Goal: Information Seeking & Learning: Check status

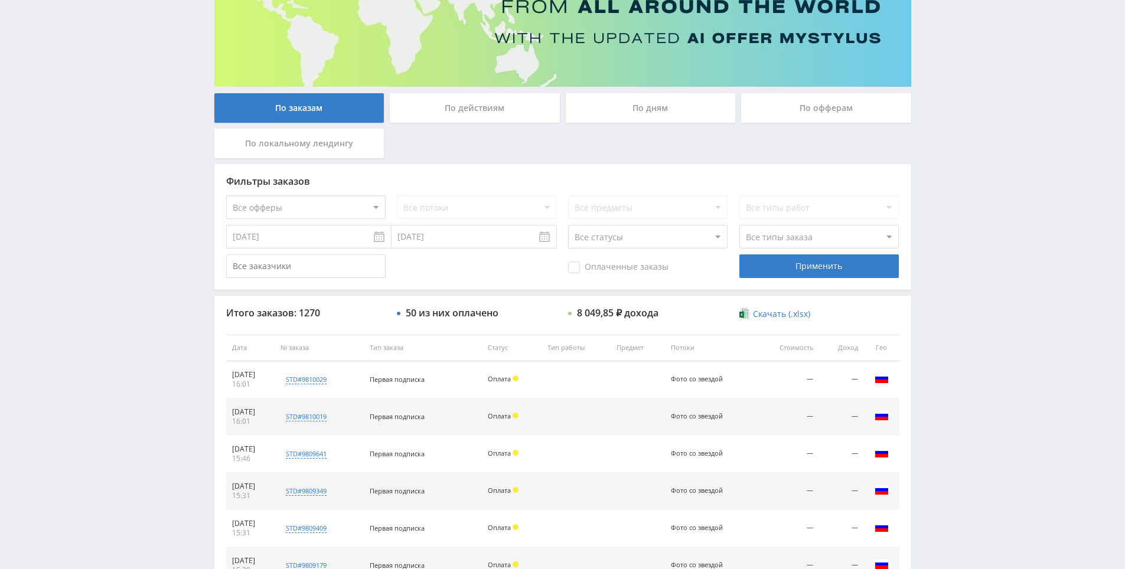
scroll to position [418, 0]
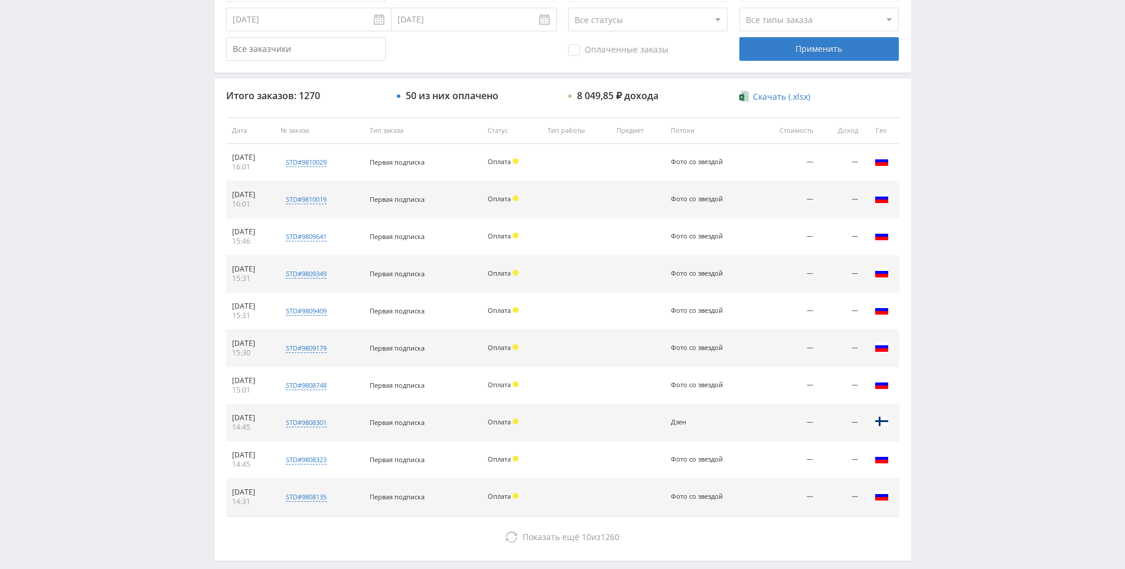
drag, startPoint x: 1024, startPoint y: 351, endPoint x: 1009, endPoint y: 428, distance: 77.6
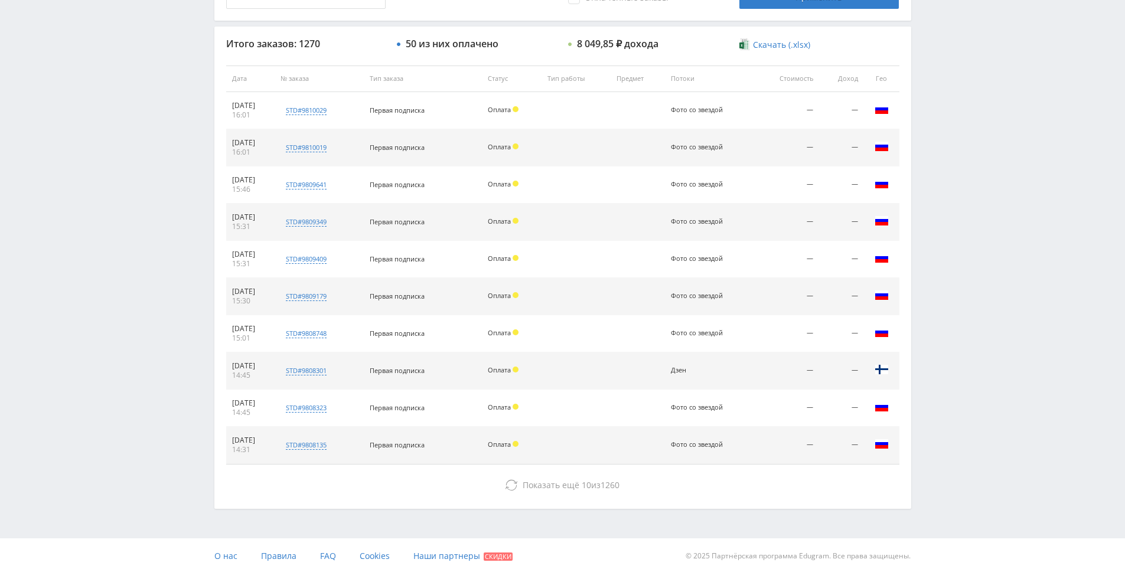
drag, startPoint x: 973, startPoint y: 344, endPoint x: 979, endPoint y: 347, distance: 7.4
click at [973, 344] on div "Telegram-канал Инструменты База знаний Ваш менеджер: Alex Alex Online @edugram_…" at bounding box center [562, 78] width 1125 height 992
click at [979, 347] on div "Telegram-канал Инструменты База знаний Ваш менеджер: Alex Alex Online @edugram_…" at bounding box center [562, 78] width 1125 height 992
click at [963, 323] on div "Telegram-канал Инструменты База знаний Ваш менеджер: Alex Alex Online @edugram_…" at bounding box center [562, 78] width 1125 height 992
drag, startPoint x: 963, startPoint y: 323, endPoint x: 965, endPoint y: 334, distance: 11.5
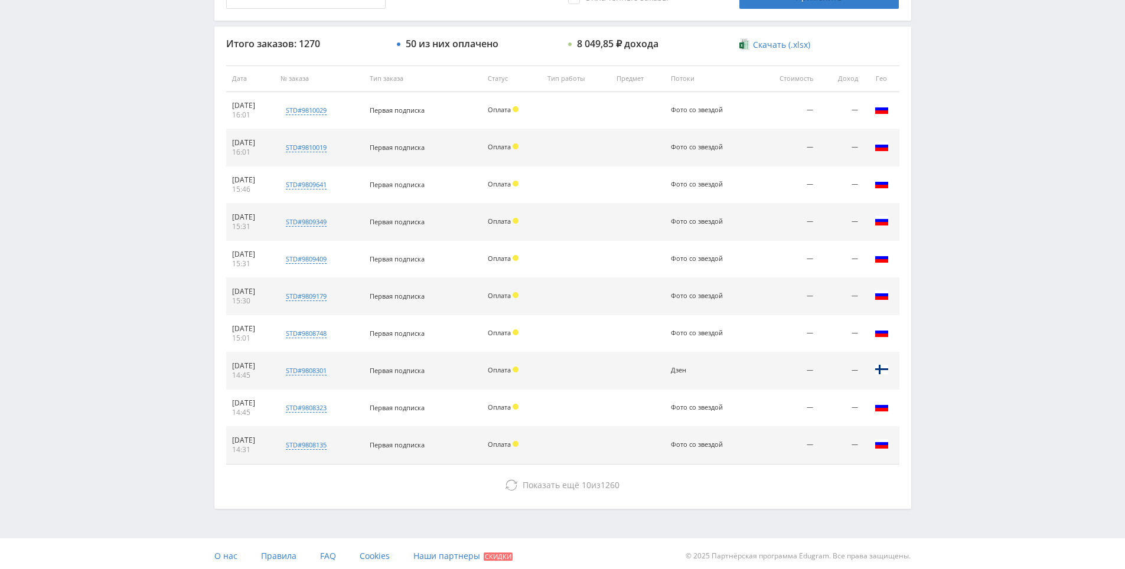
click at [963, 328] on div "Telegram-канал Инструменты База знаний Ваш менеджер: Alex Alex Online @edugram_…" at bounding box center [562, 78] width 1125 height 992
click at [965, 334] on div "Telegram-канал Инструменты База знаний Ваш менеджер: Alex Alex Online @edugram_…" at bounding box center [562, 78] width 1125 height 992
drag, startPoint x: 965, startPoint y: 334, endPoint x: 959, endPoint y: 318, distance: 17.0
click at [959, 318] on div "Telegram-канал Инструменты База знаний Ваш менеджер: Alex Alex Online @edugram_…" at bounding box center [562, 78] width 1125 height 992
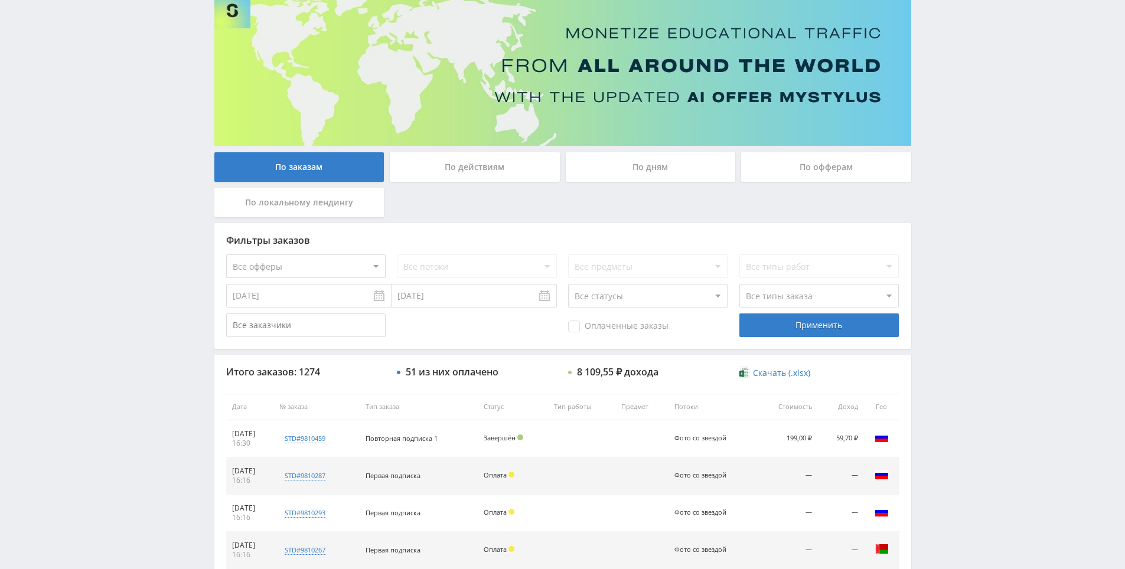
drag, startPoint x: 951, startPoint y: 202, endPoint x: 955, endPoint y: 283, distance: 81.0
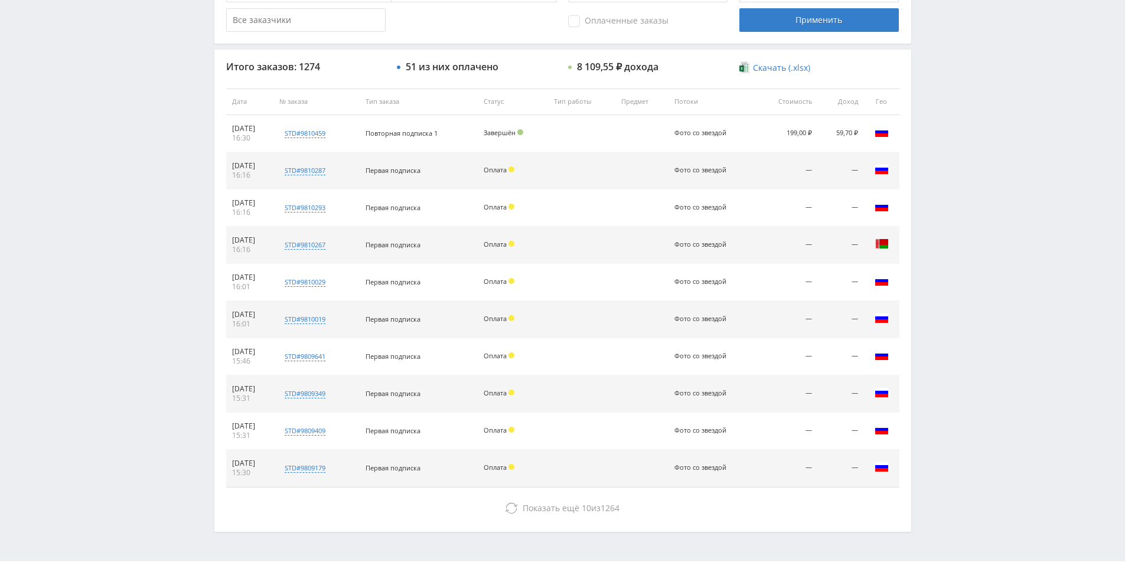
scroll to position [422, 0]
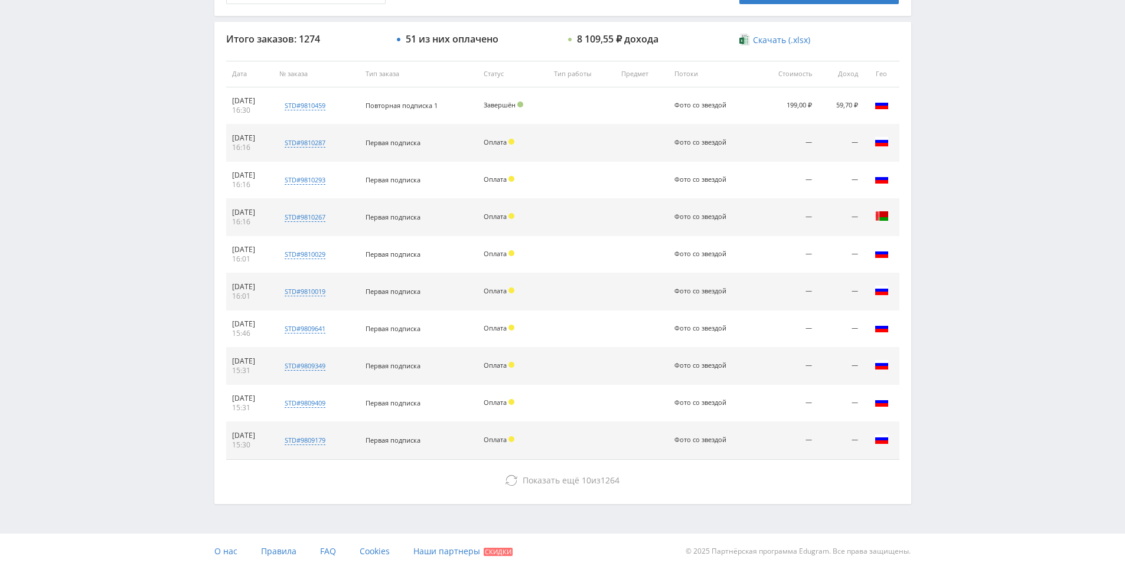
drag, startPoint x: 934, startPoint y: 266, endPoint x: 938, endPoint y: 320, distance: 53.3
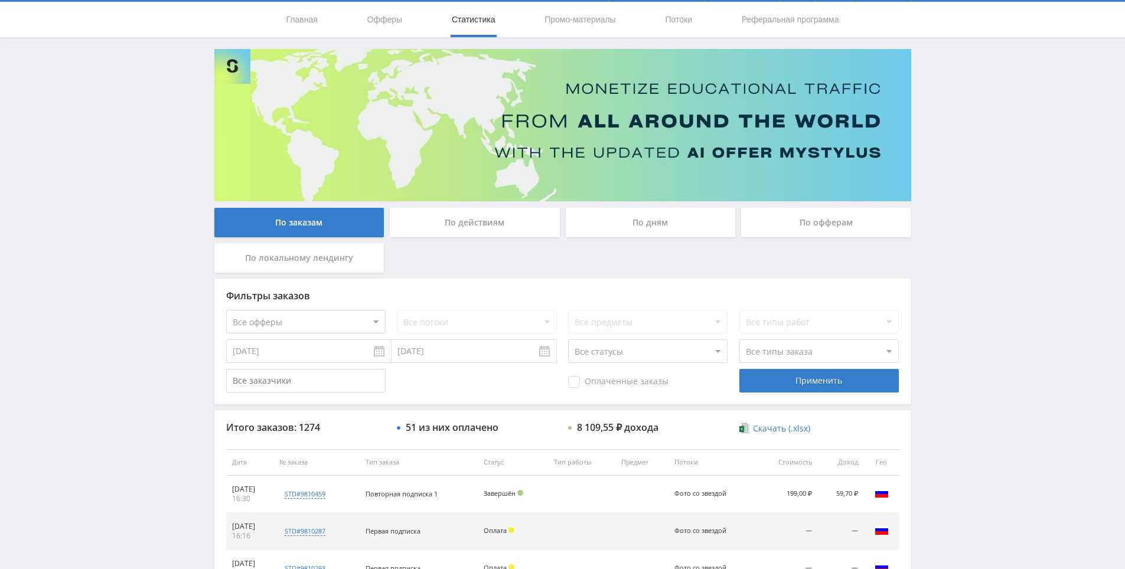
scroll to position [0, 0]
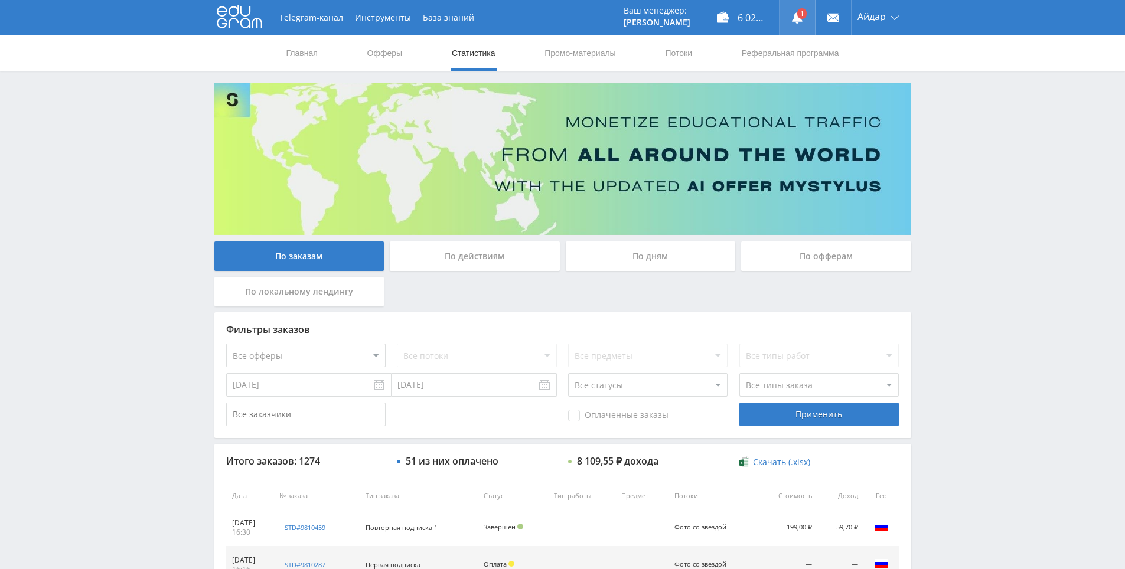
click at [802, 18] on link at bounding box center [797, 17] width 35 height 35
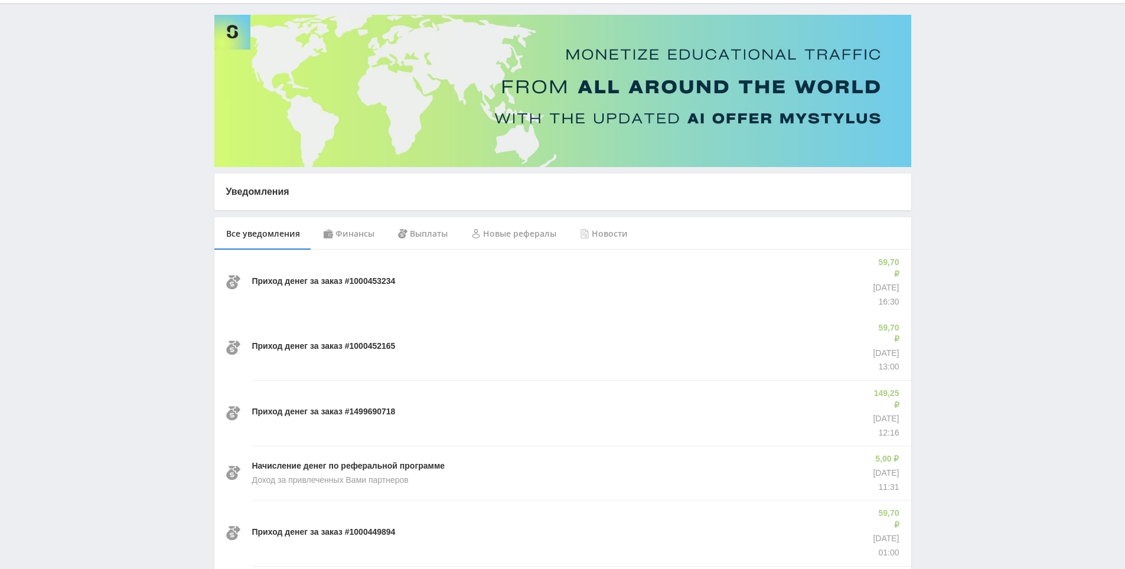
drag, startPoint x: 965, startPoint y: 208, endPoint x: 963, endPoint y: 233, distance: 25.5
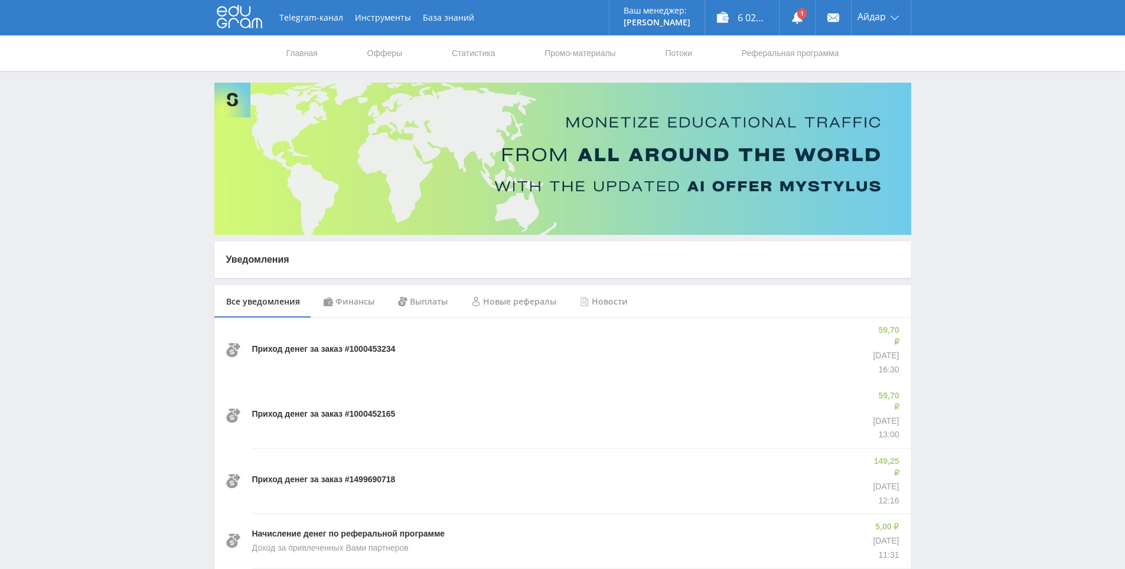
drag, startPoint x: 926, startPoint y: 274, endPoint x: 939, endPoint y: 203, distance: 72.1
click at [783, 26] on link at bounding box center [797, 17] width 35 height 35
click at [452, 51] on link "Статистика" at bounding box center [474, 52] width 46 height 35
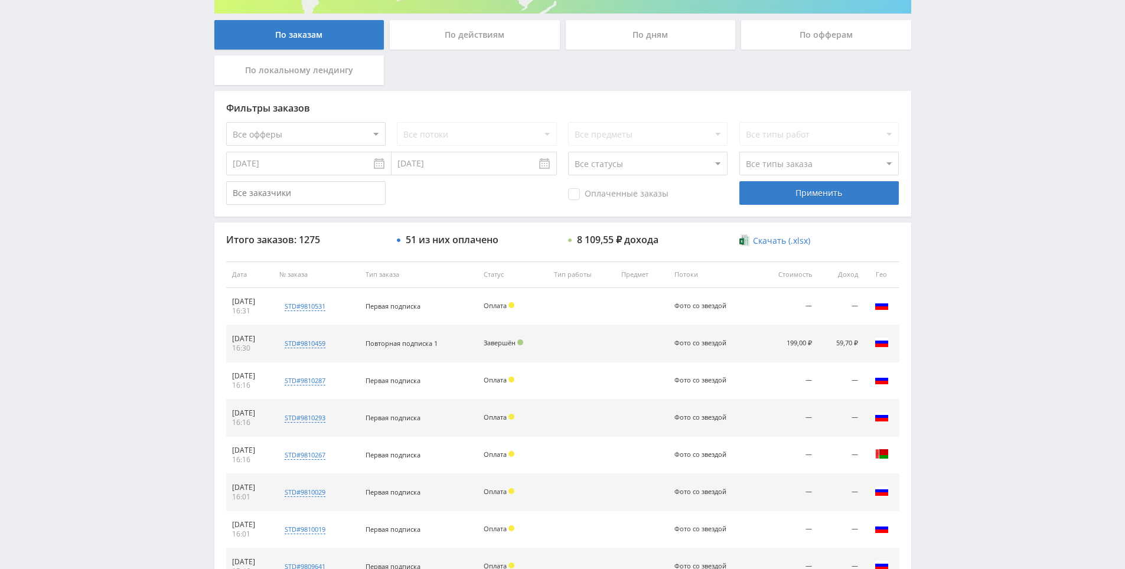
scroll to position [422, 0]
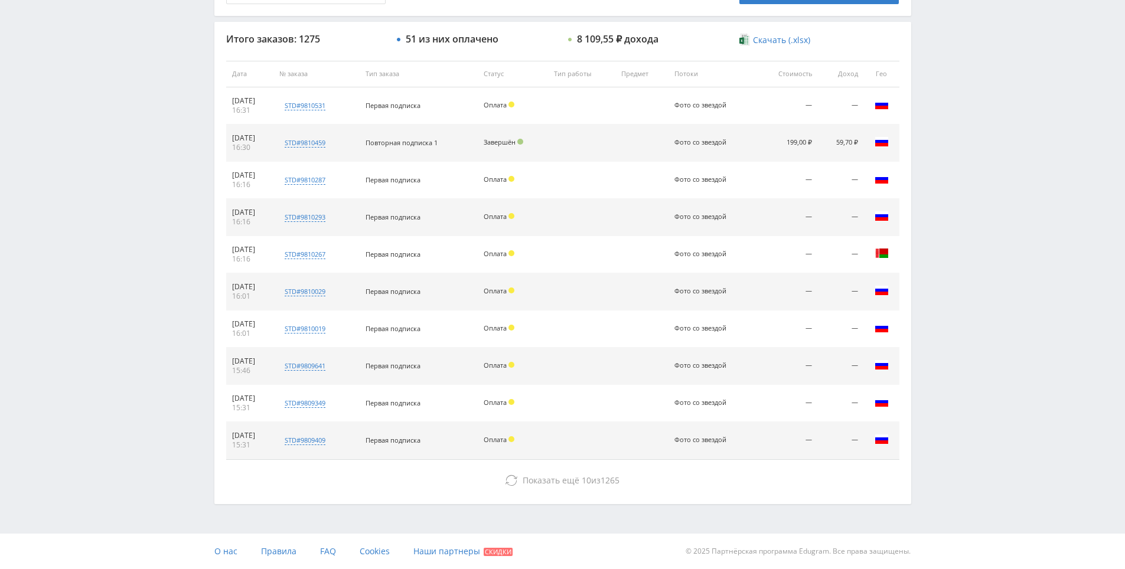
drag, startPoint x: 1027, startPoint y: 253, endPoint x: 987, endPoint y: 348, distance: 103.8
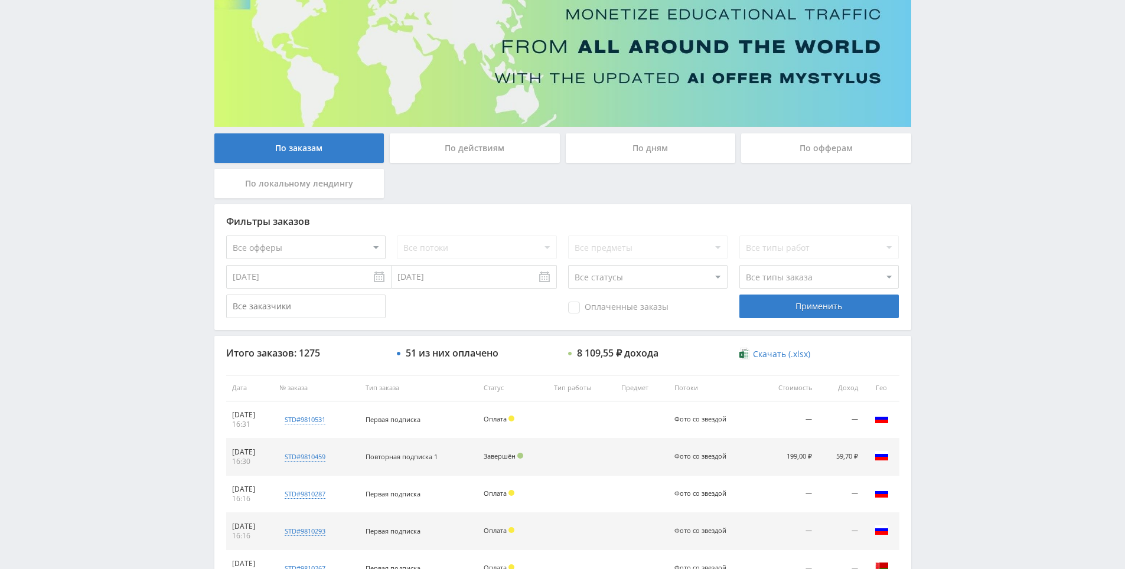
drag, startPoint x: 989, startPoint y: 341, endPoint x: 991, endPoint y: 282, distance: 59.1
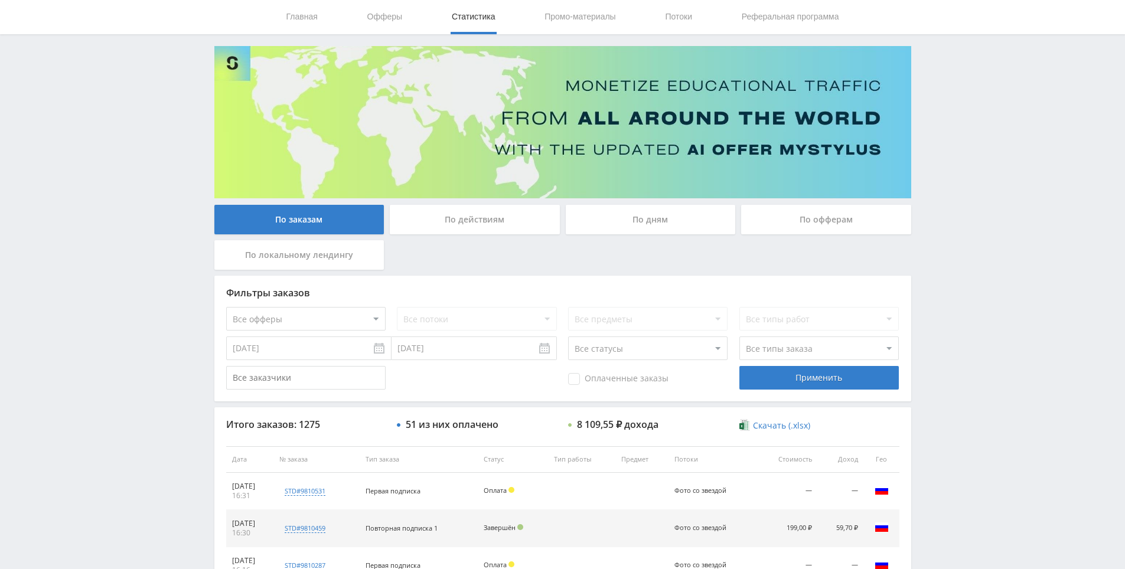
scroll to position [0, 0]
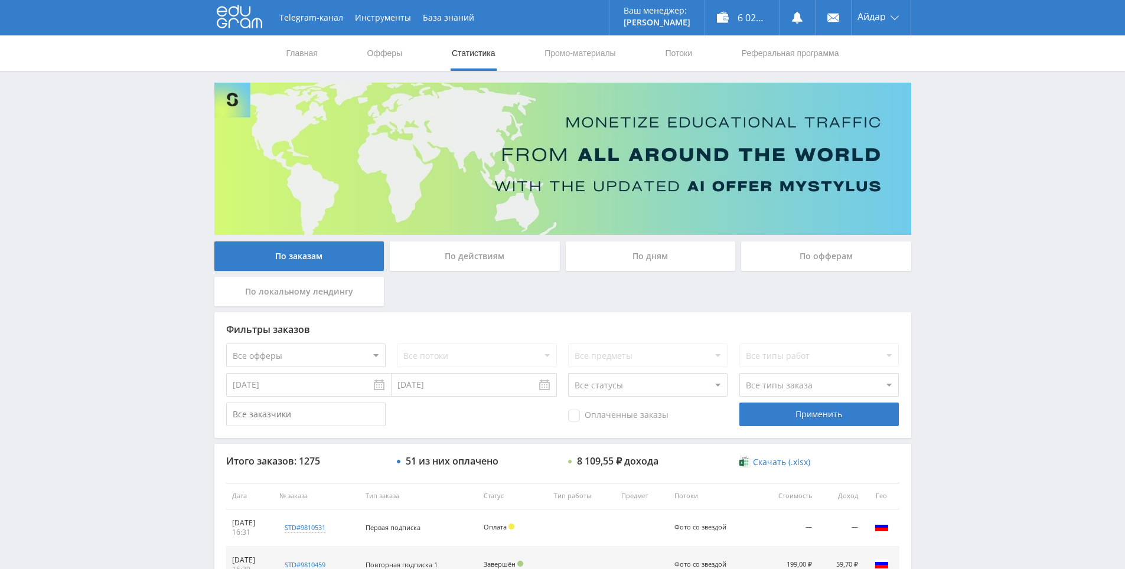
drag, startPoint x: 991, startPoint y: 282, endPoint x: 980, endPoint y: 223, distance: 60.6
drag, startPoint x: 962, startPoint y: 71, endPoint x: 956, endPoint y: 70, distance: 6.2
click at [932, 121] on div "Telegram-канал Инструменты База знаний Ваш менеджер: Alex Alex Online @edugram_…" at bounding box center [562, 496] width 1125 height 992
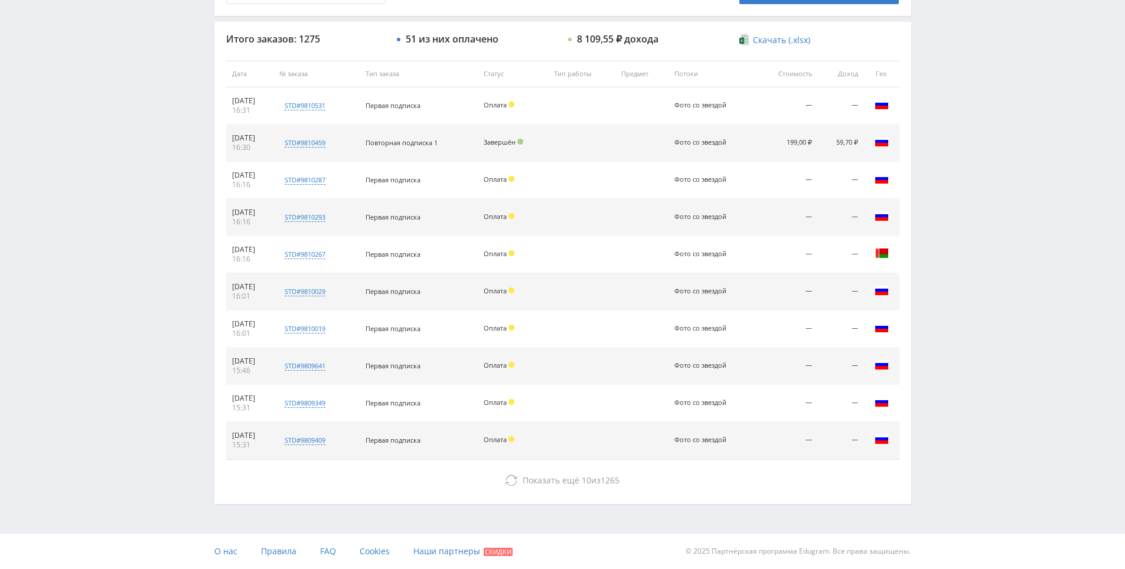
drag, startPoint x: 950, startPoint y: 167, endPoint x: 959, endPoint y: 301, distance: 134.3
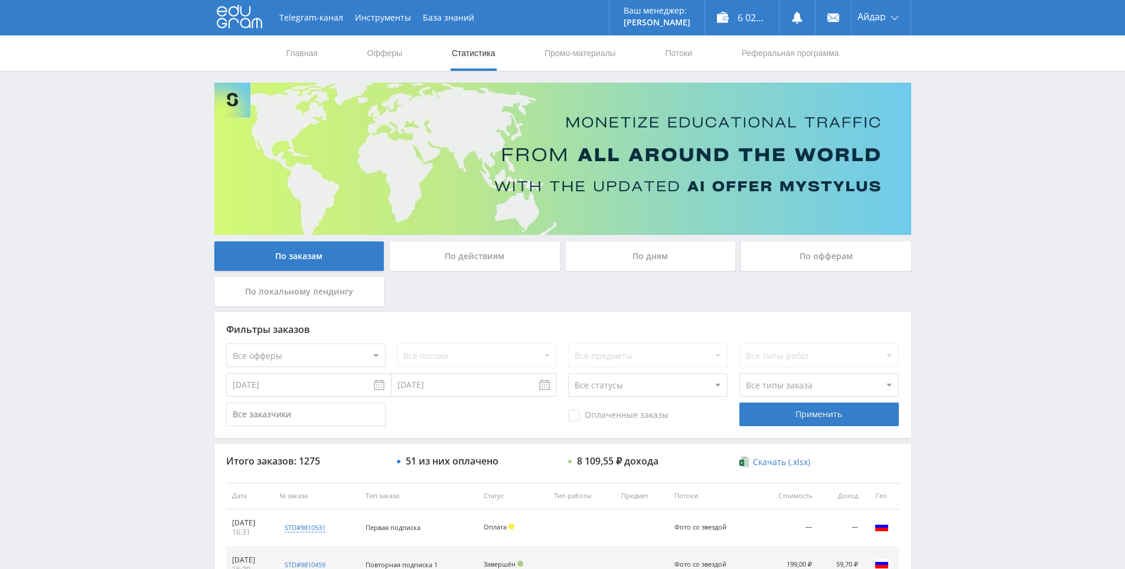
drag, startPoint x: 959, startPoint y: 301, endPoint x: 938, endPoint y: 190, distance: 113.0
click at [975, 261] on div "Telegram-канал Инструменты База знаний Ваш менеджер: Alex Alex Online @edugram_…" at bounding box center [562, 496] width 1125 height 992
drag, startPoint x: 970, startPoint y: 203, endPoint x: 947, endPoint y: 130, distance: 76.2
click at [944, 119] on div "Telegram-канал Инструменты База знаний Ваш менеджер: Alex Alex Online @edugram_…" at bounding box center [562, 496] width 1125 height 992
click at [910, 67] on div "Главная Офферы Статистика Промо-материалы Потоки Реферальная программа" at bounding box center [562, 52] width 1125 height 35
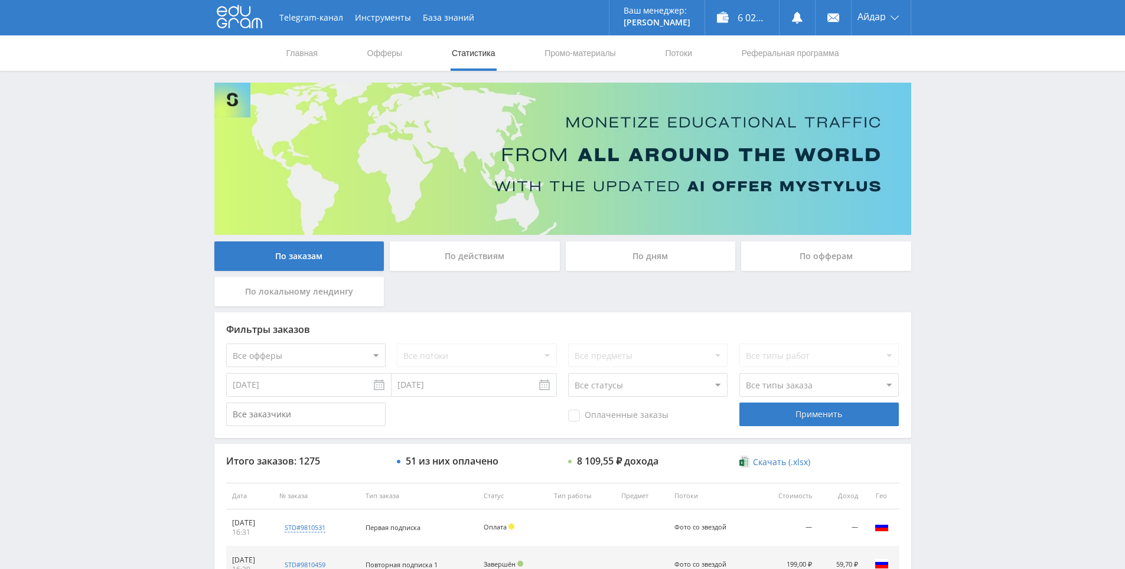
click at [980, 256] on div "Telegram-канал Инструменты База знаний Ваш менеджер: Alex Alex Online @edugram_…" at bounding box center [562, 496] width 1125 height 992
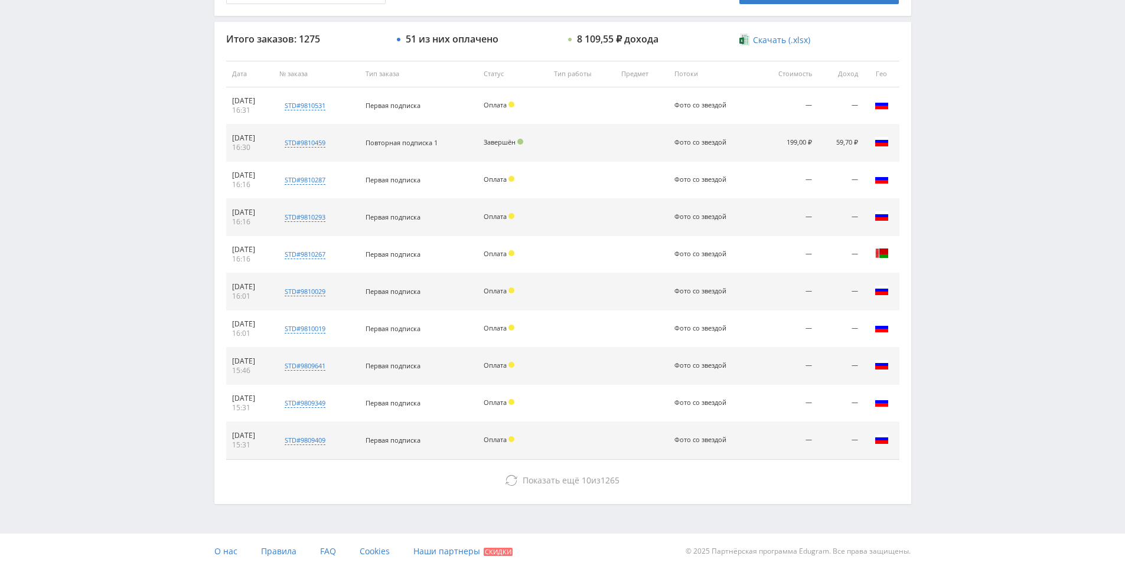
drag, startPoint x: 980, startPoint y: 256, endPoint x: 988, endPoint y: 406, distance: 150.8
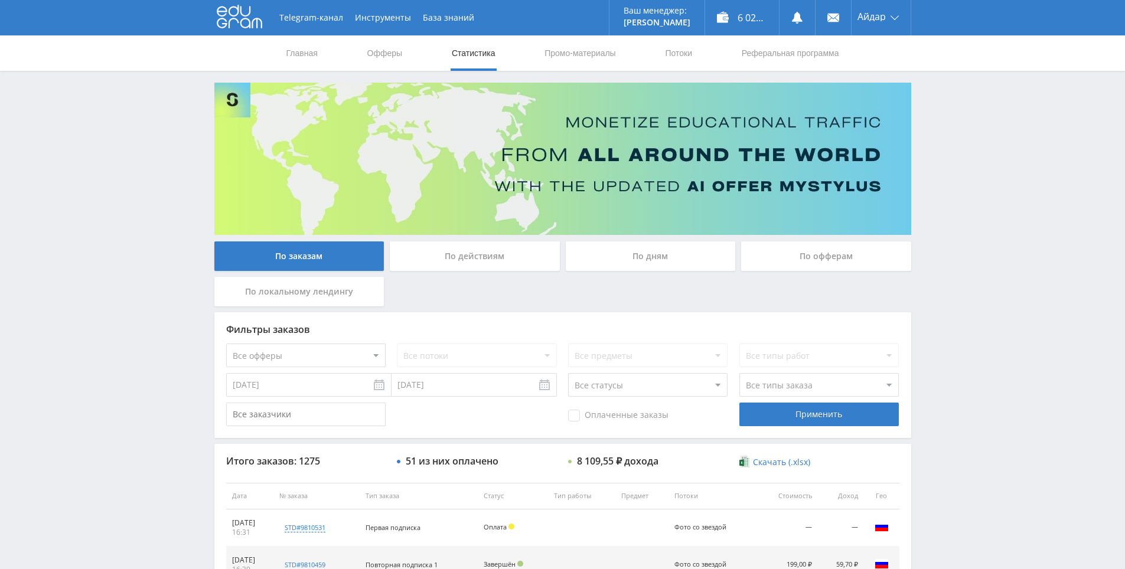
drag, startPoint x: 988, startPoint y: 406, endPoint x: 975, endPoint y: 297, distance: 110.6
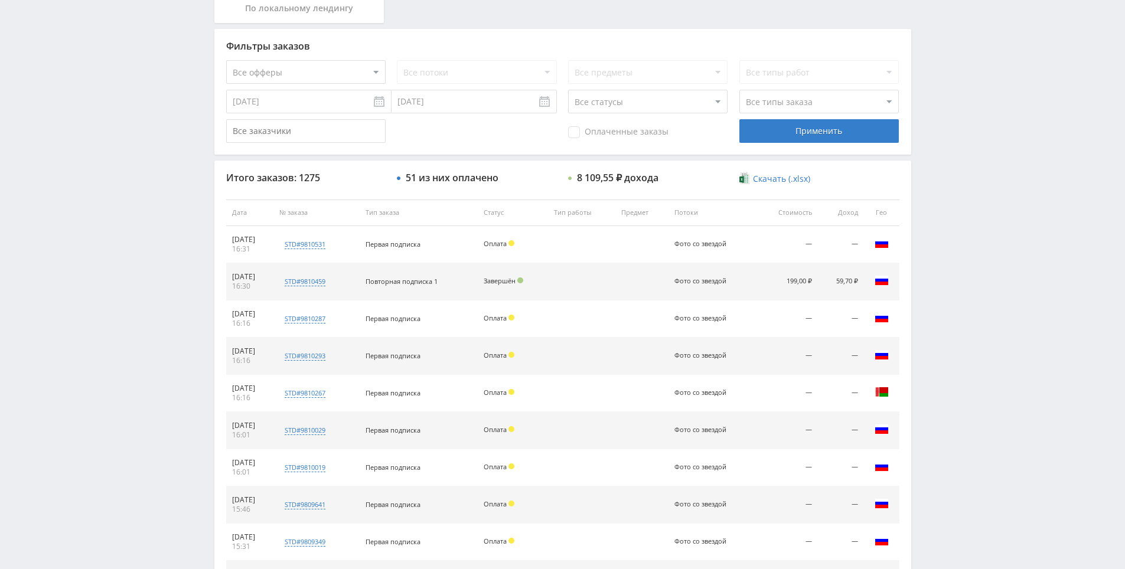
scroll to position [422, 0]
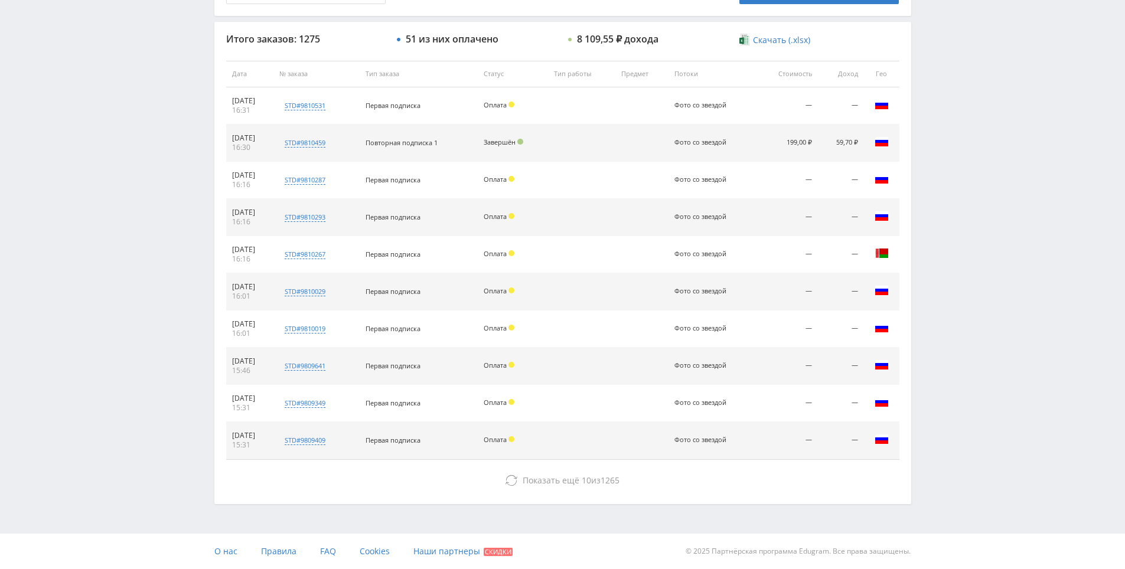
drag, startPoint x: 1022, startPoint y: 330, endPoint x: 931, endPoint y: 383, distance: 105.9
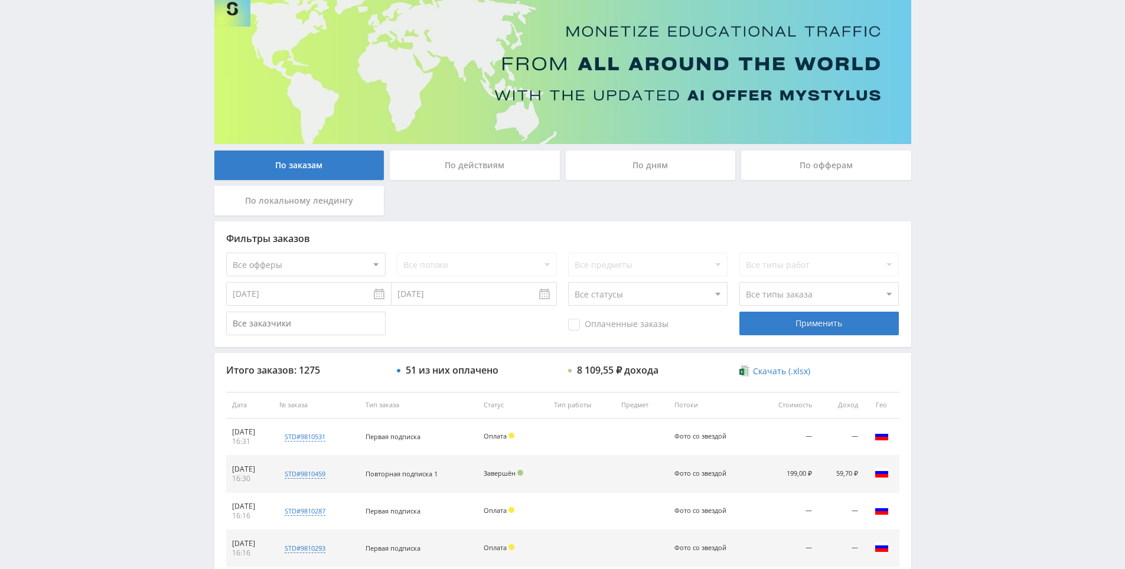
scroll to position [0, 0]
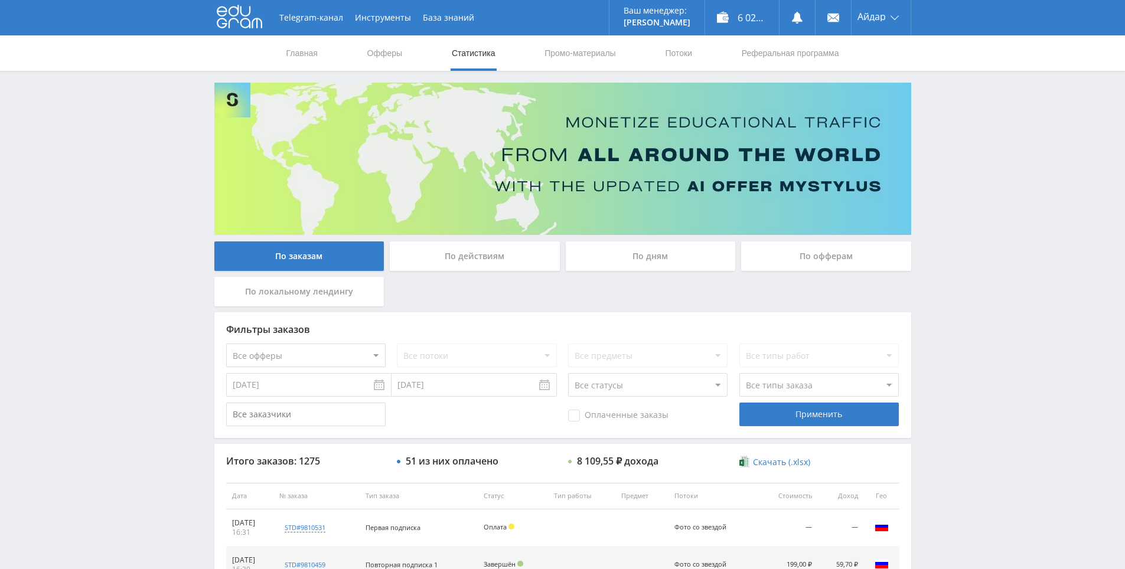
drag, startPoint x: 927, startPoint y: 390, endPoint x: 916, endPoint y: 296, distance: 94.7
